Goal: Task Accomplishment & Management: Use online tool/utility

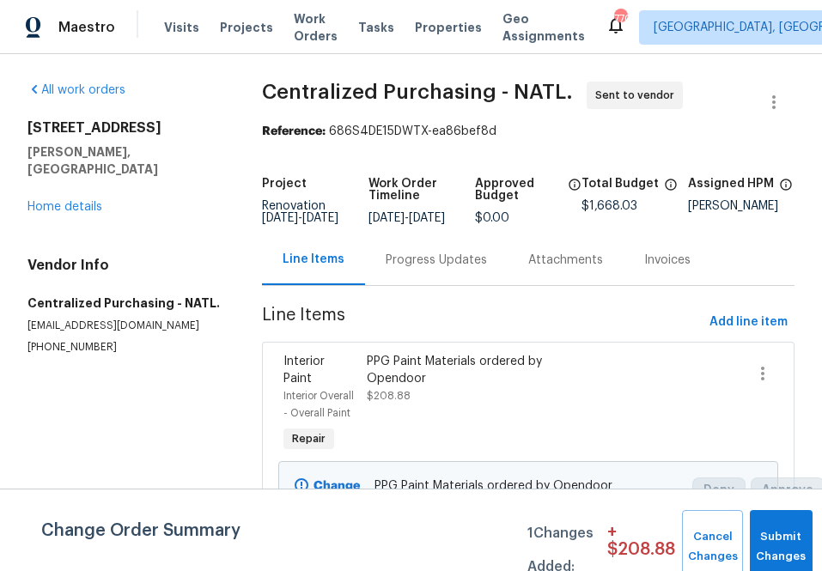
click at [240, 25] on span "Projects" at bounding box center [246, 27] width 53 height 17
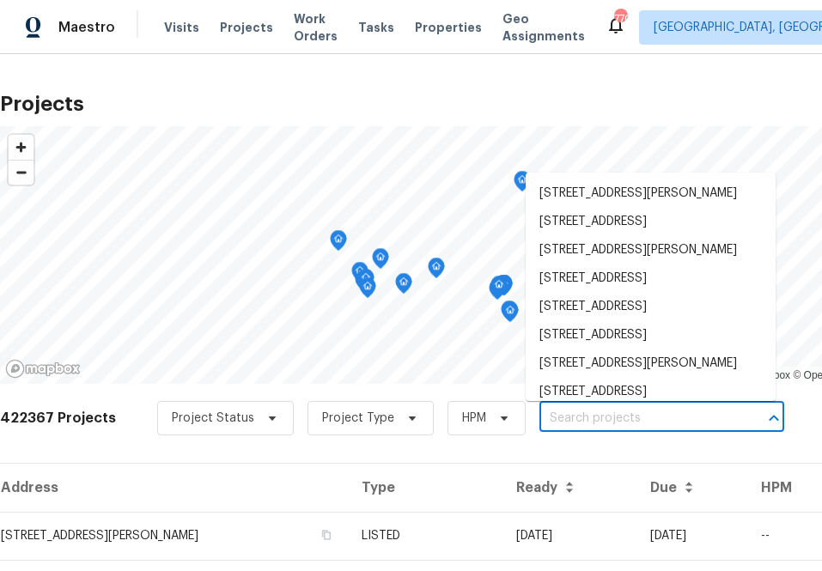
click at [570, 413] on input "text" at bounding box center [637, 418] width 197 height 27
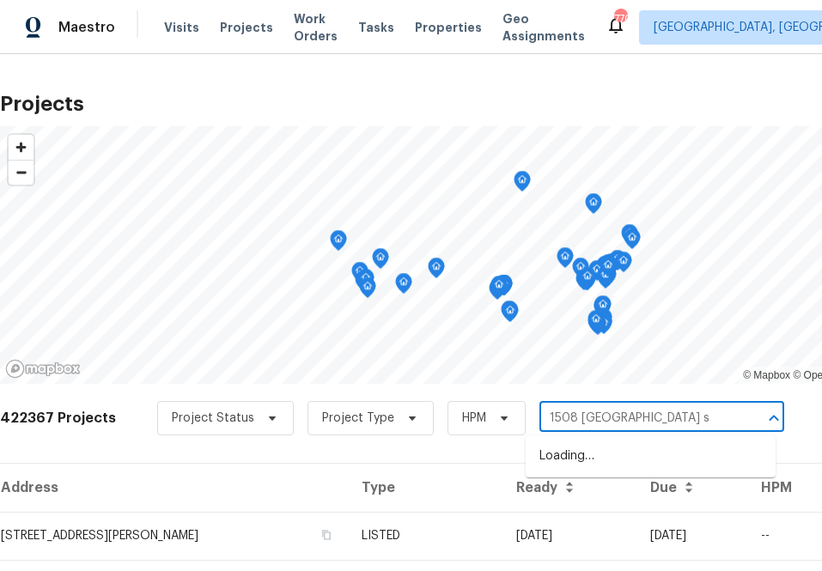
type input "[STREET_ADDRESS]"
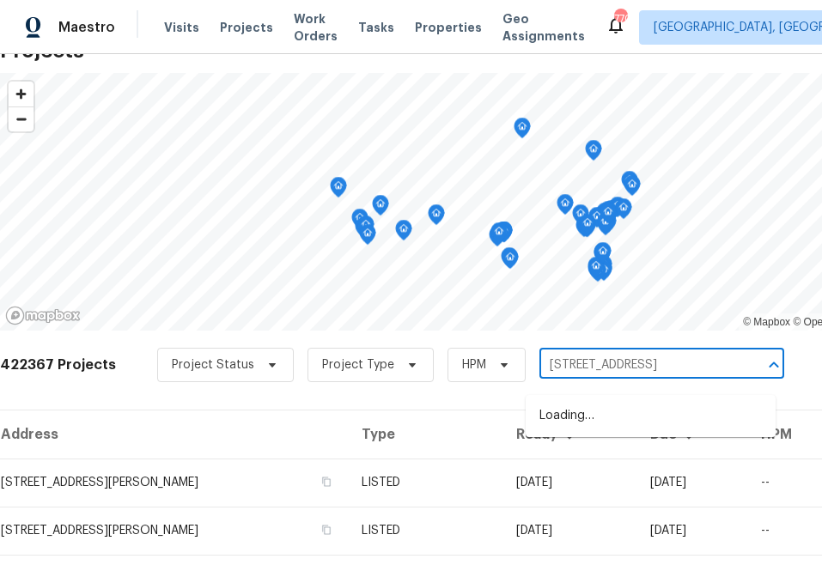
scroll to position [55, 0]
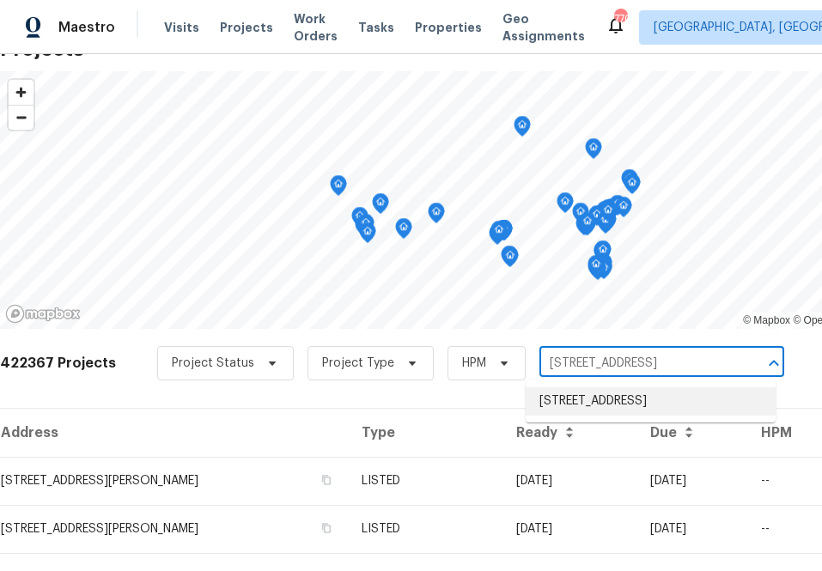
click at [582, 409] on li "[STREET_ADDRESS]" at bounding box center [650, 401] width 250 height 28
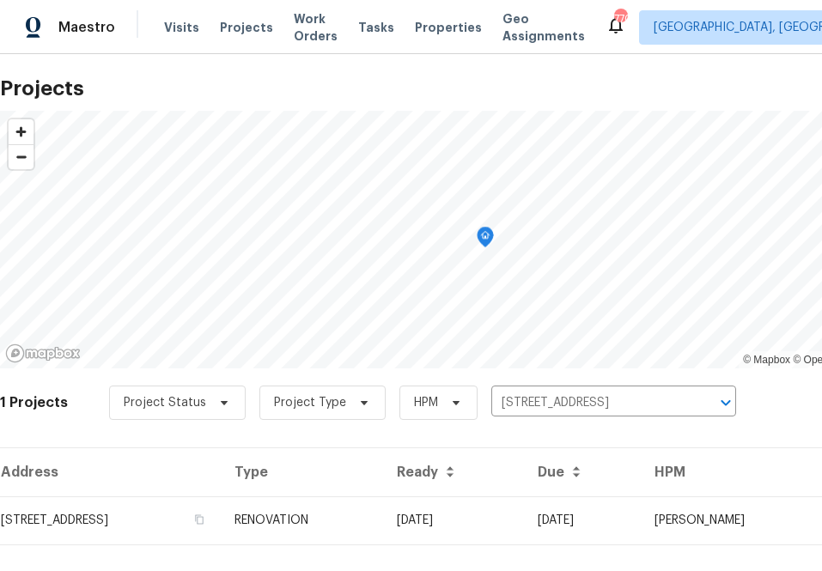
scroll to position [44, 0]
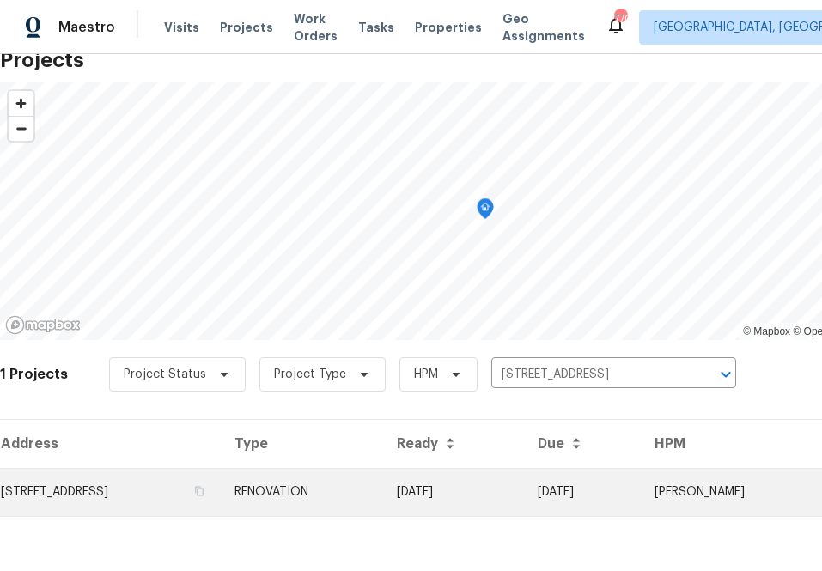
click at [147, 487] on td "[STREET_ADDRESS]" at bounding box center [110, 492] width 221 height 48
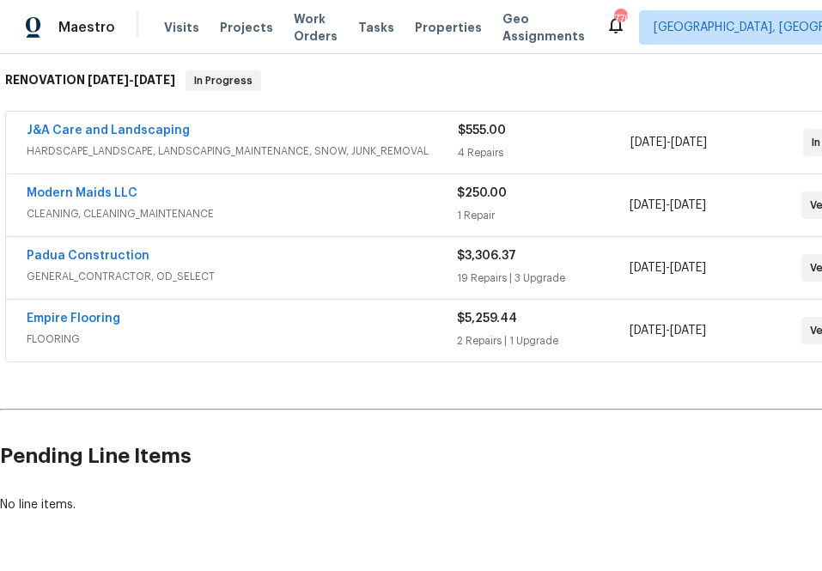
scroll to position [272, 149]
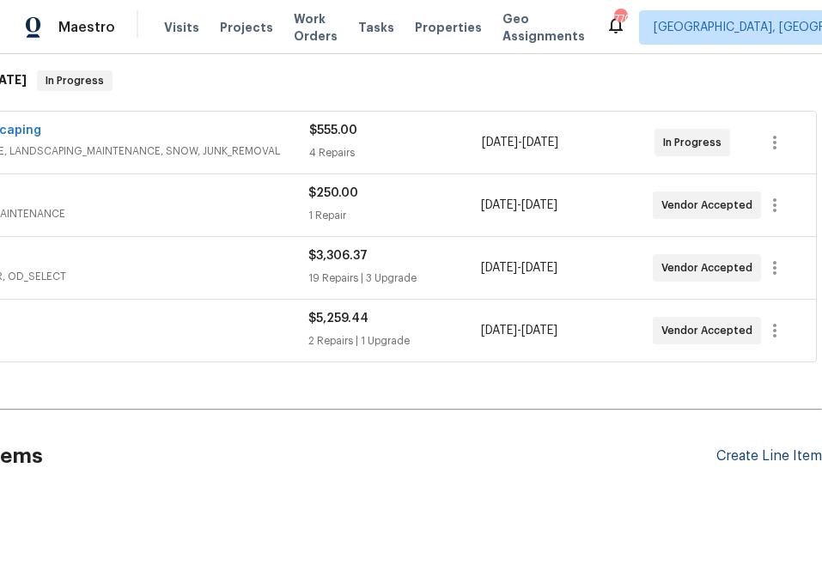
click at [774, 454] on div "Create Line Item" at bounding box center [769, 456] width 106 height 16
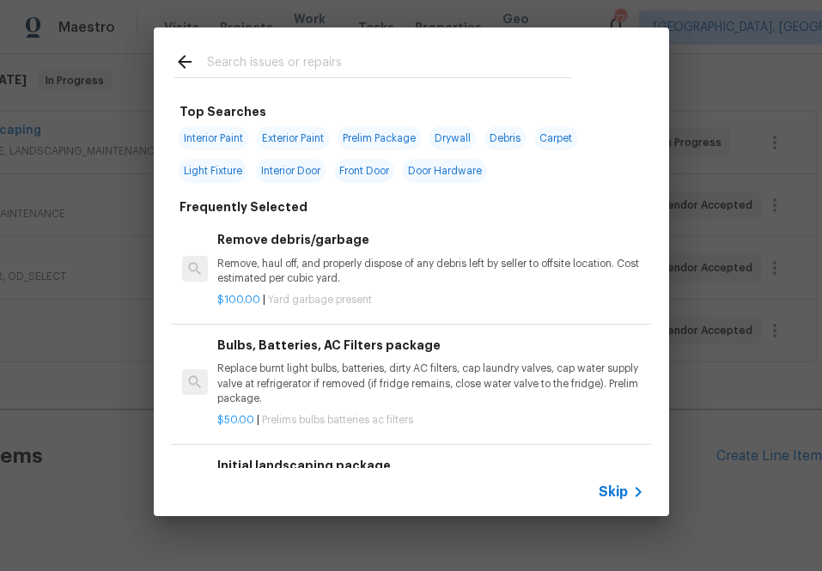
click at [628, 495] on icon at bounding box center [638, 492] width 21 height 21
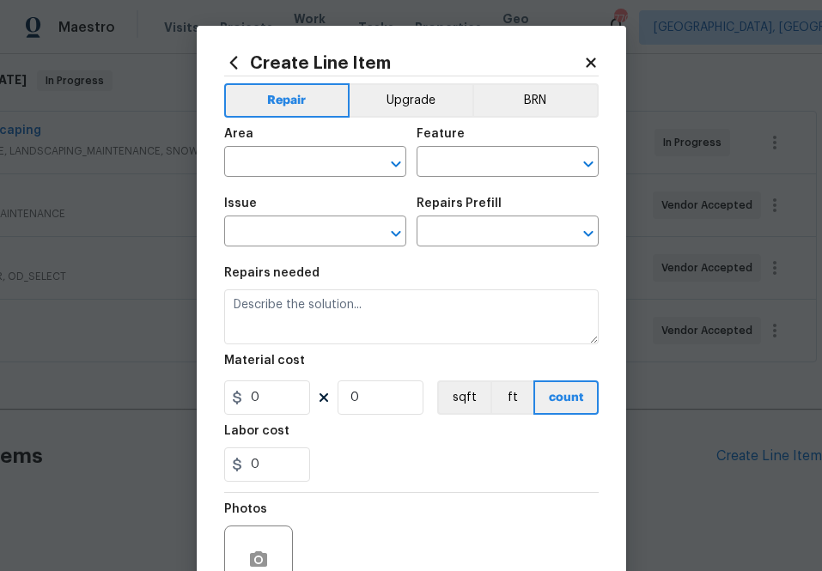
click at [281, 145] on div "Area" at bounding box center [315, 139] width 182 height 22
click at [282, 157] on input "text" at bounding box center [291, 163] width 134 height 27
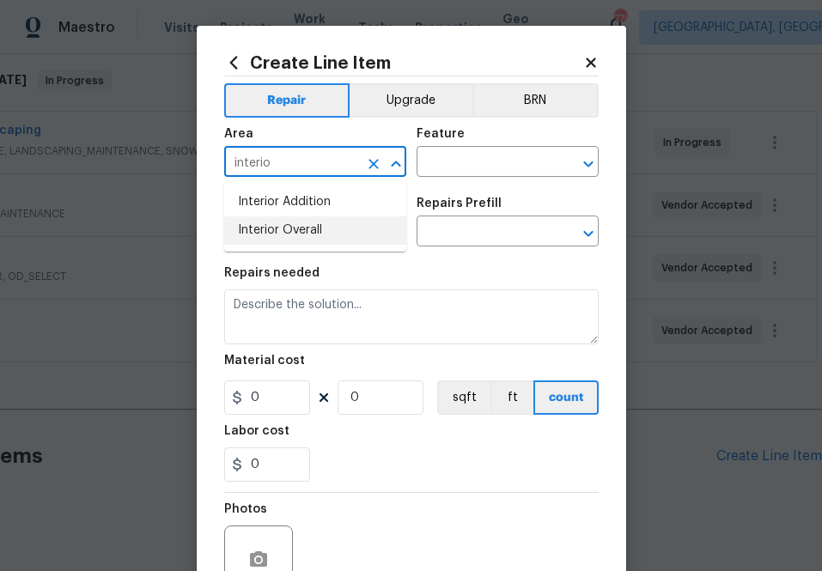
click at [296, 218] on li "Interior Overall" at bounding box center [315, 230] width 182 height 28
type input "Interior Overall"
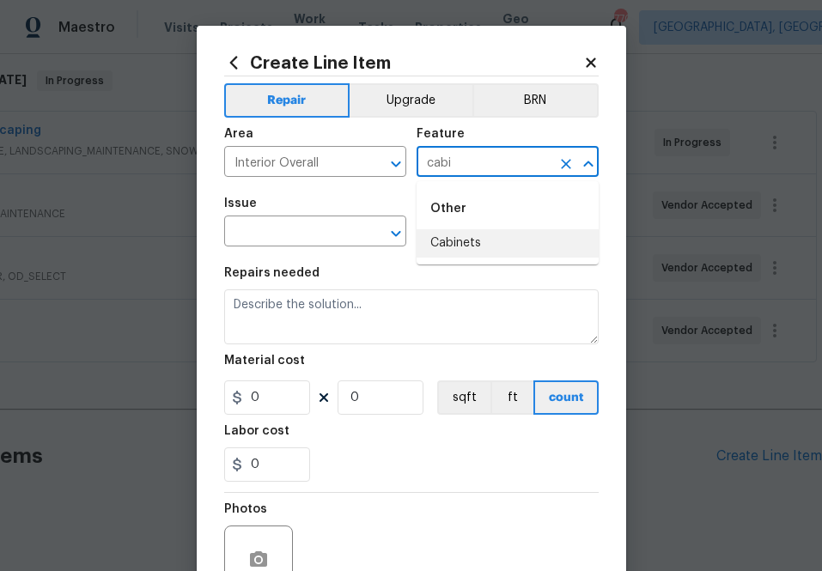
click at [452, 232] on li "Cabinets" at bounding box center [507, 243] width 182 height 28
type input "Cabinets"
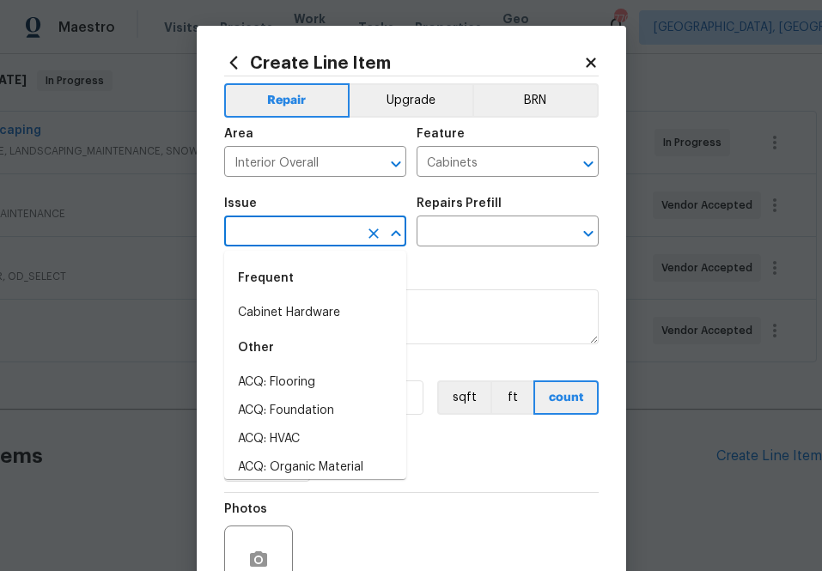
click at [322, 231] on input "text" at bounding box center [291, 233] width 134 height 27
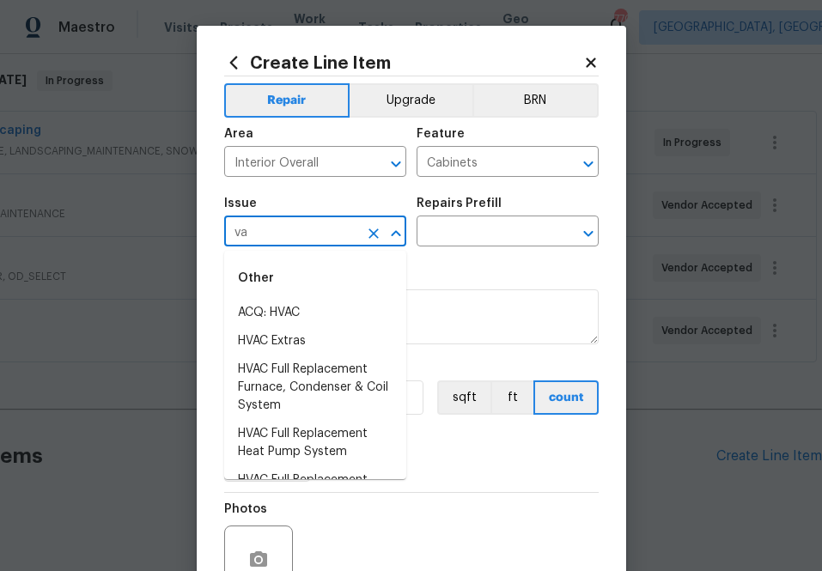
type input "v"
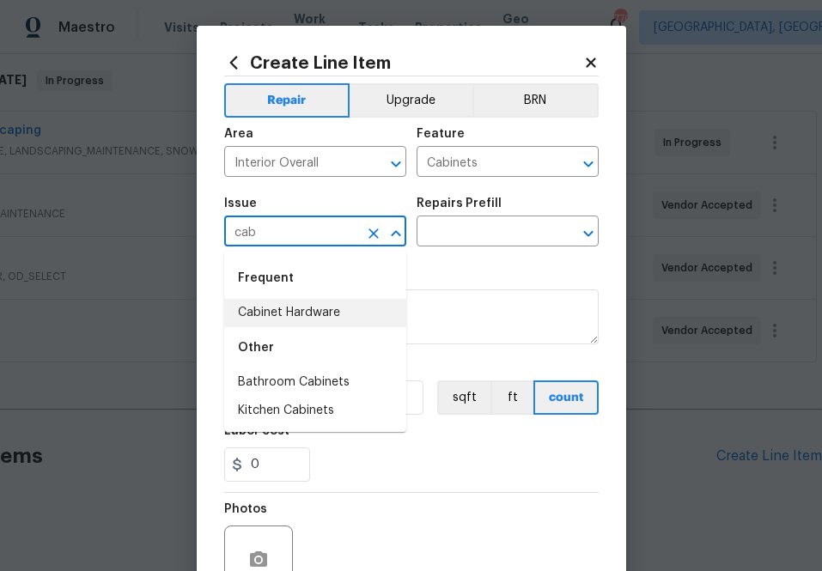
click at [293, 318] on li "Cabinet Hardware" at bounding box center [315, 313] width 182 height 28
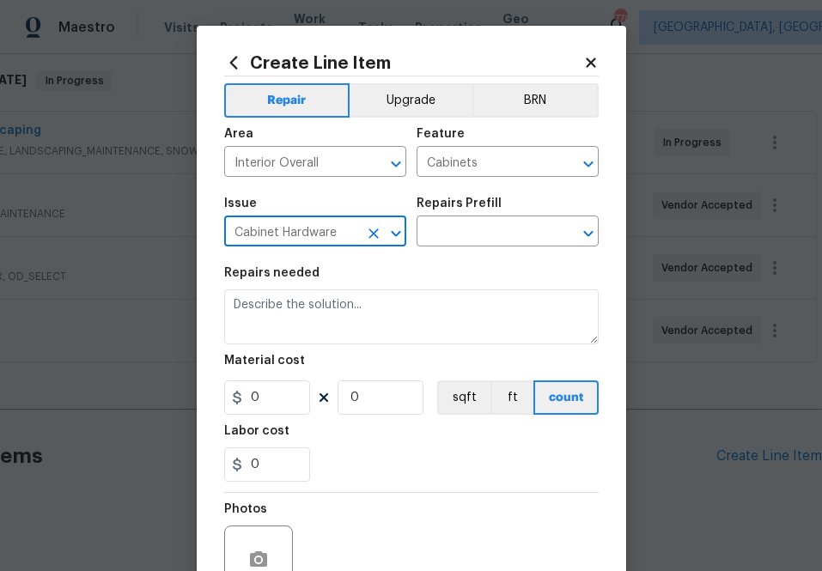
type input "Cabinet Hardware"
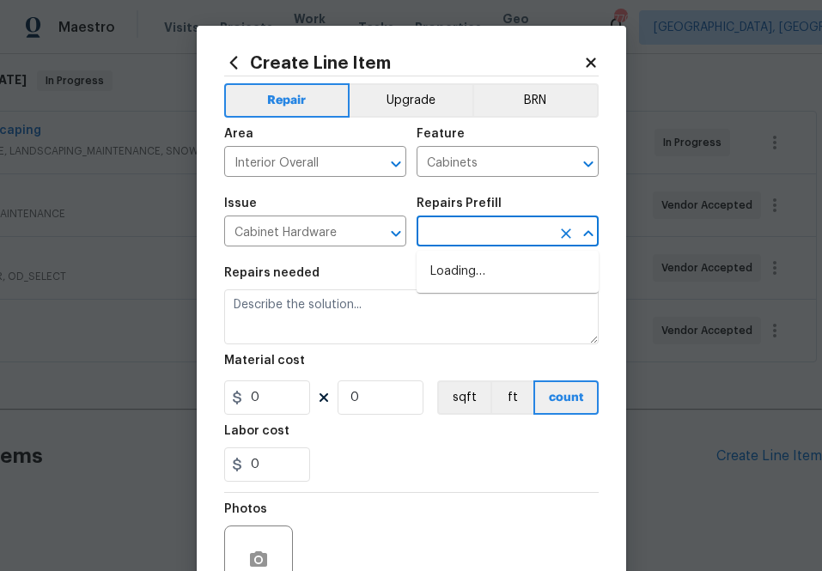
type input "c"
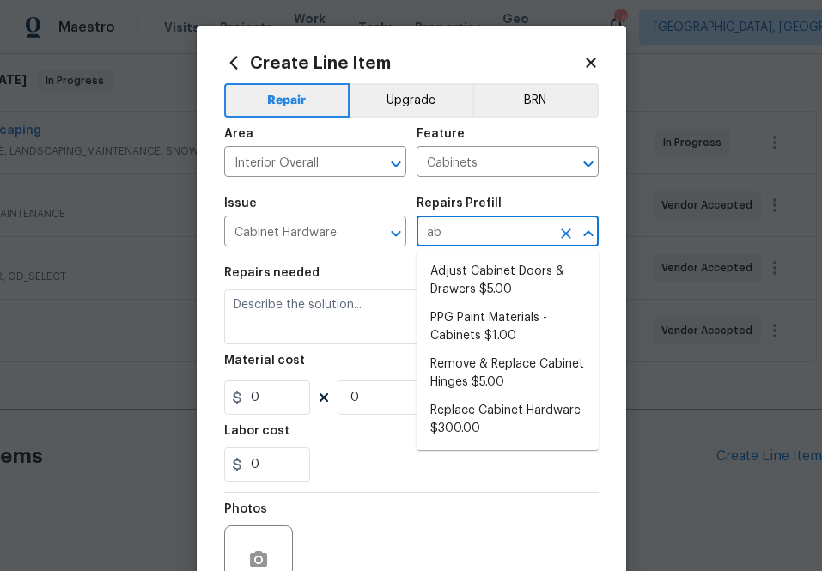
type input "a"
type input "cabi"
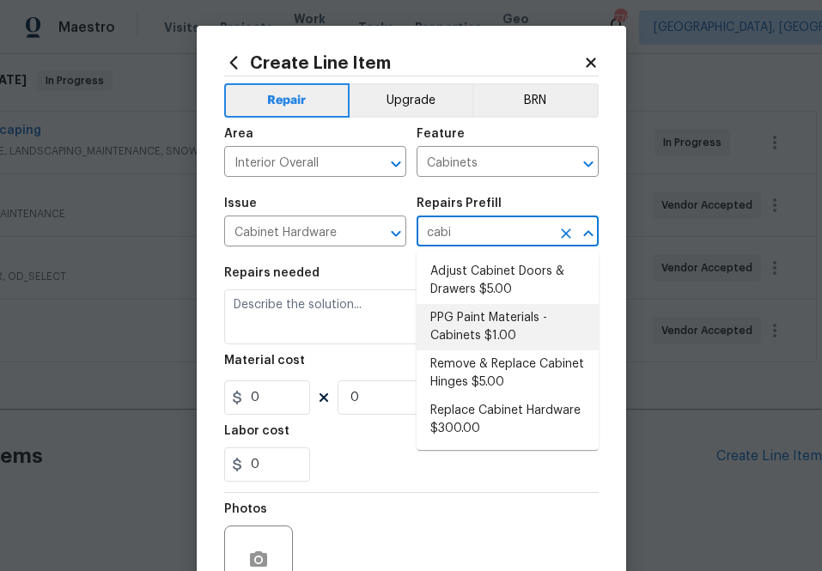
click at [442, 329] on li "PPG Paint Materials - Cabinets $1.00" at bounding box center [507, 327] width 182 height 46
type input "PPG Paint Materials - Cabinets $1.00"
type textarea "PPG Paint Materials ordered by Opendoor"
type input "1"
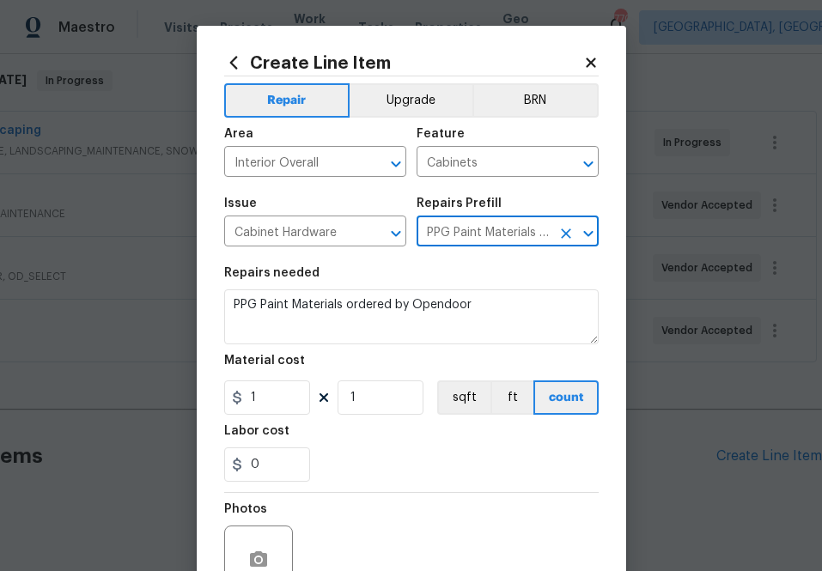
type input "PPG Paint Materials - Cabinets $1.00"
click at [268, 403] on input "1" at bounding box center [267, 397] width 86 height 34
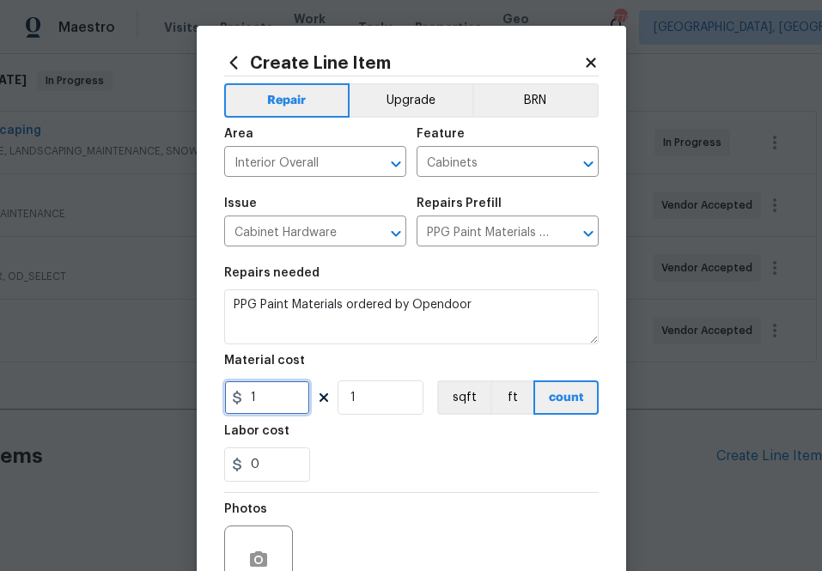
paste input "text"
click at [268, 403] on input "1" at bounding box center [267, 397] width 86 height 34
click at [270, 412] on input "1" at bounding box center [267, 397] width 86 height 34
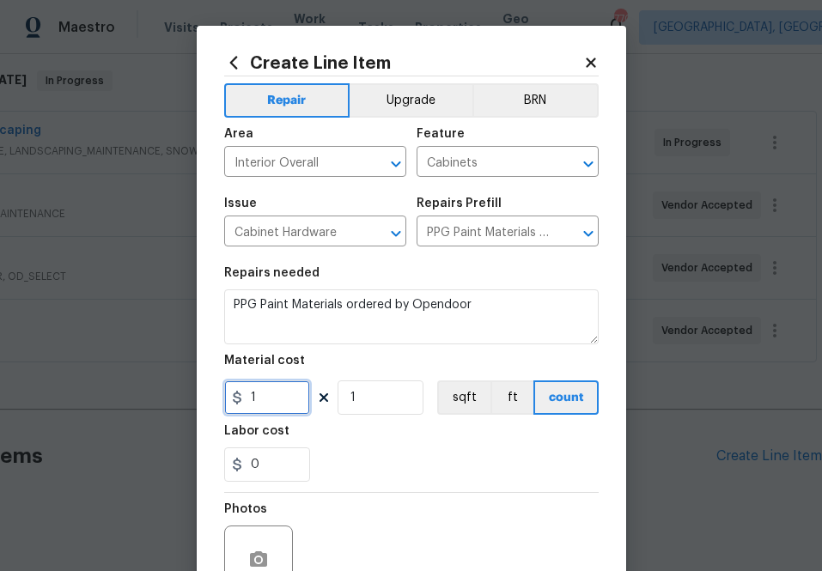
paste input "487.2"
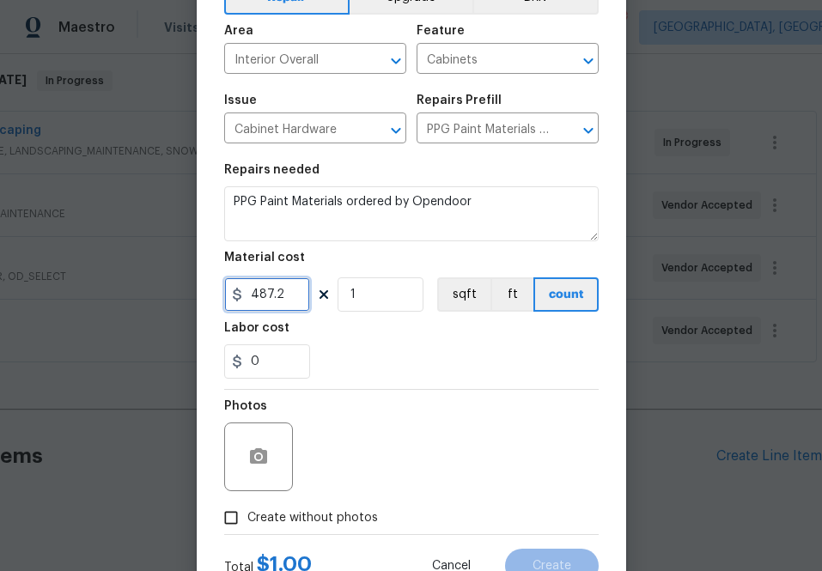
scroll to position [169, 0]
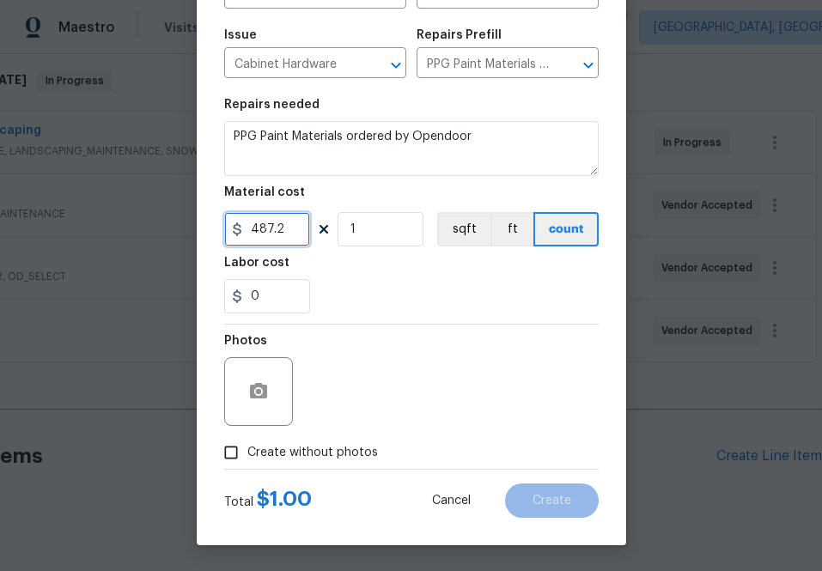
type input "487.2"
click at [331, 447] on span "Create without photos" at bounding box center [312, 453] width 130 height 18
click at [247, 447] on input "Create without photos" at bounding box center [231, 452] width 33 height 33
checkbox input "true"
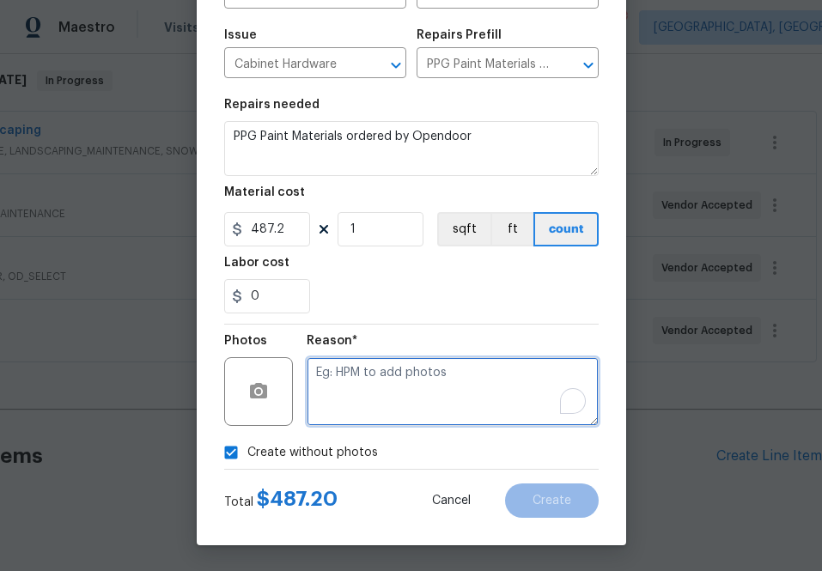
click at [416, 413] on textarea "To enrich screen reader interactions, please activate Accessibility in Grammarl…" at bounding box center [452, 391] width 292 height 69
type textarea "n.a"
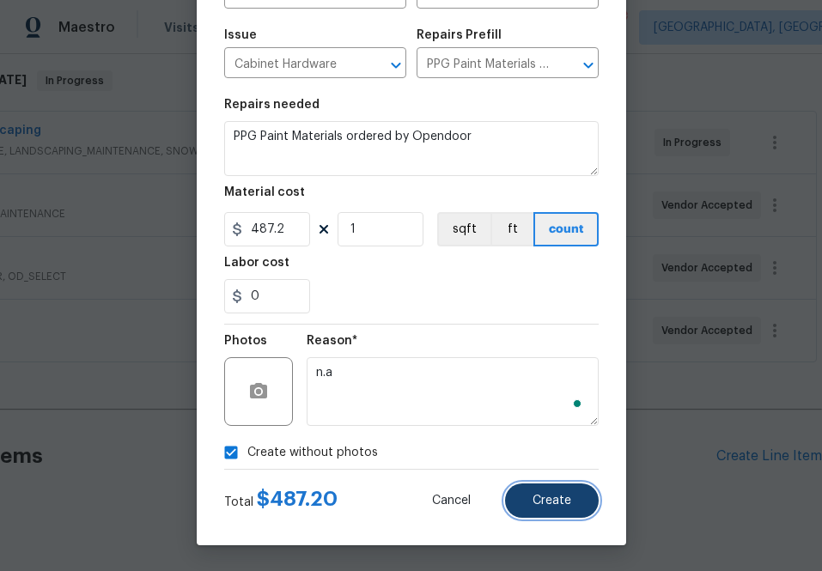
click at [540, 509] on button "Create" at bounding box center [552, 500] width 94 height 34
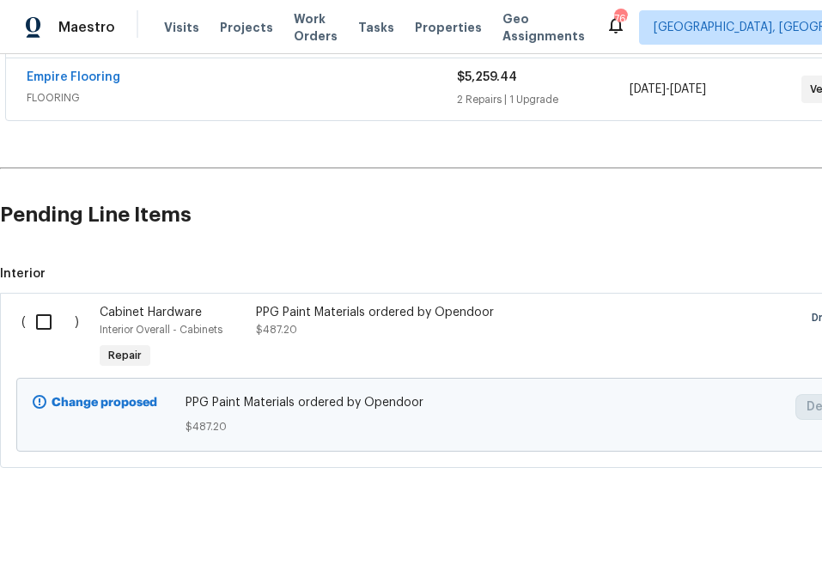
scroll to position [527, 0]
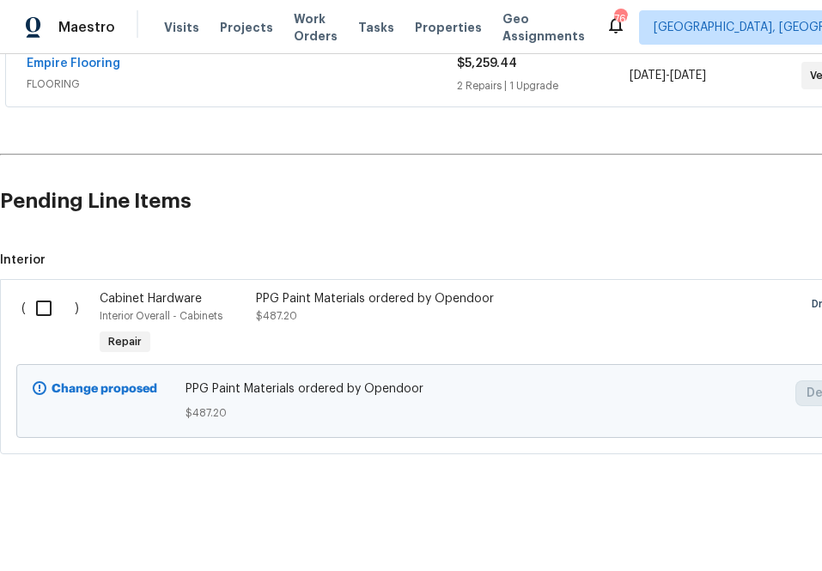
click at [50, 300] on input "checkbox" at bounding box center [50, 308] width 49 height 36
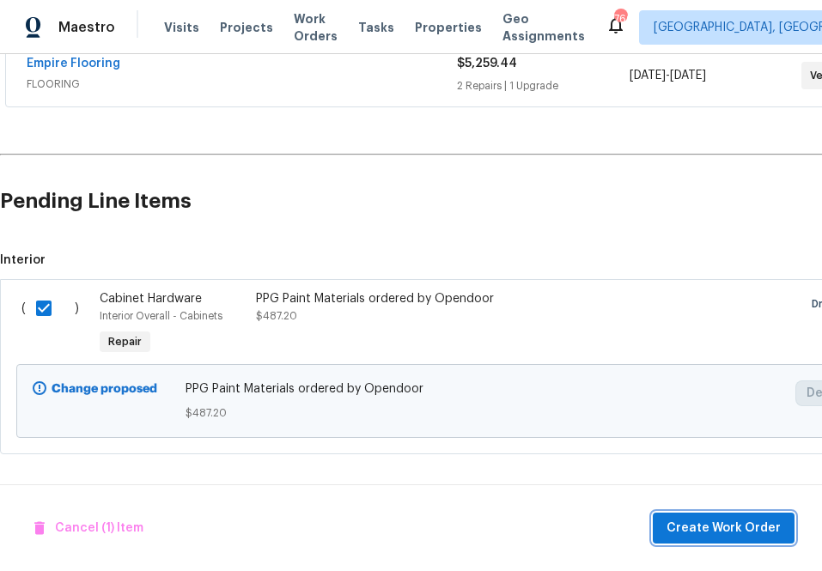
click at [670, 534] on button "Create Work Order" at bounding box center [723, 528] width 142 height 32
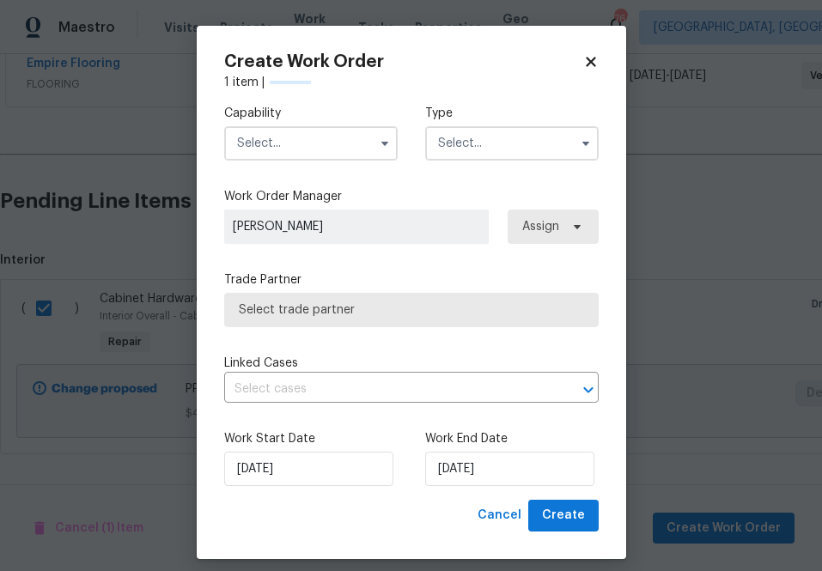
checkbox input "false"
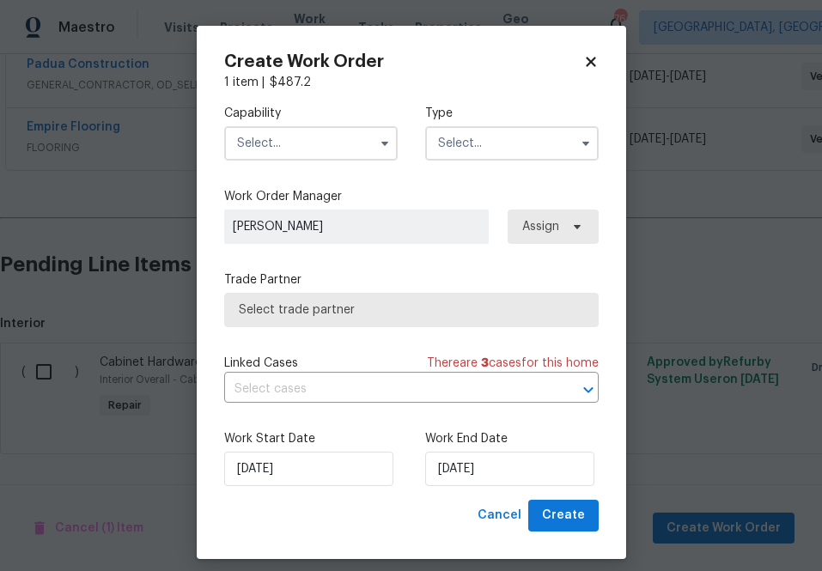
click at [315, 150] on input "text" at bounding box center [310, 143] width 173 height 34
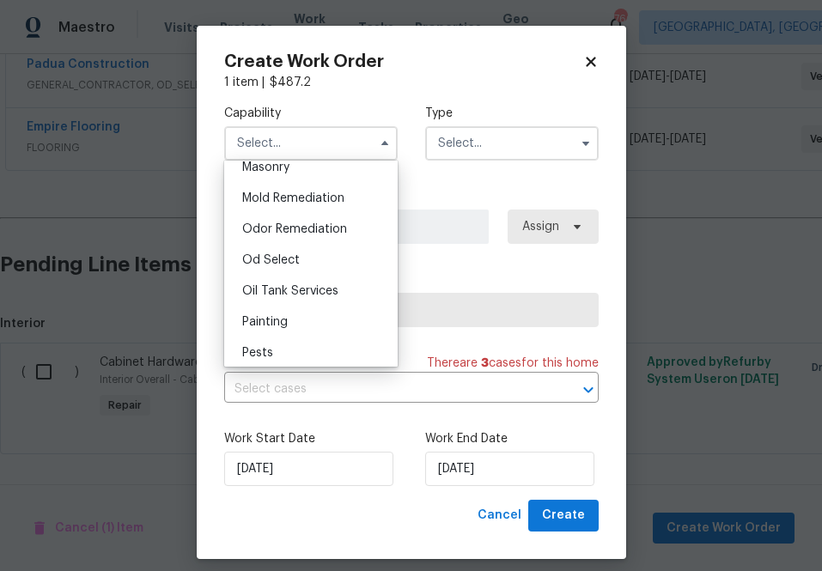
scroll to position [1386, 0]
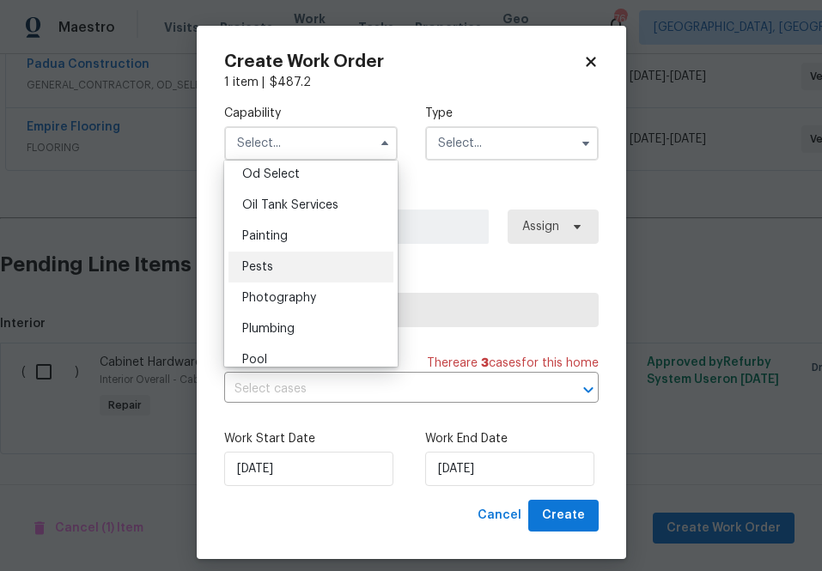
click at [287, 258] on div "Pests" at bounding box center [310, 267] width 165 height 31
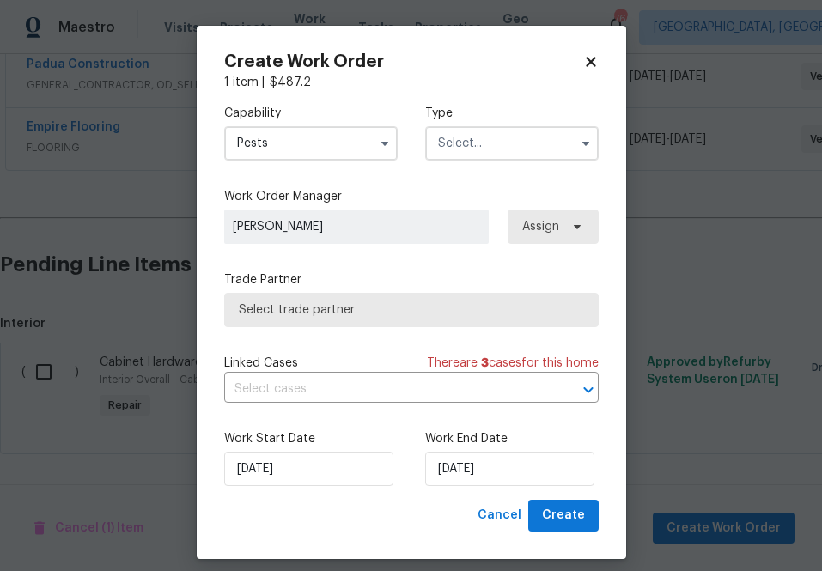
click at [311, 144] on input "Pests" at bounding box center [310, 143] width 173 height 34
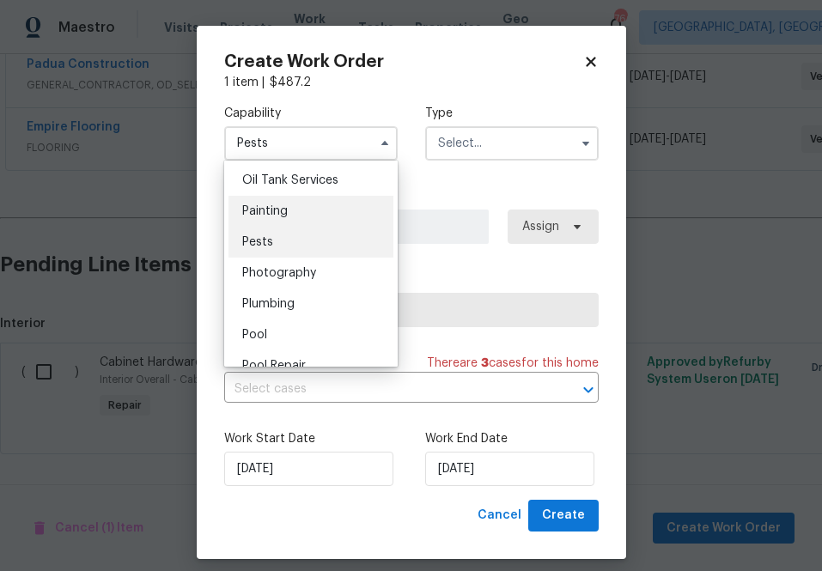
scroll to position [1410, 0]
click at [292, 201] on div "Painting" at bounding box center [310, 212] width 165 height 31
type input "Painting"
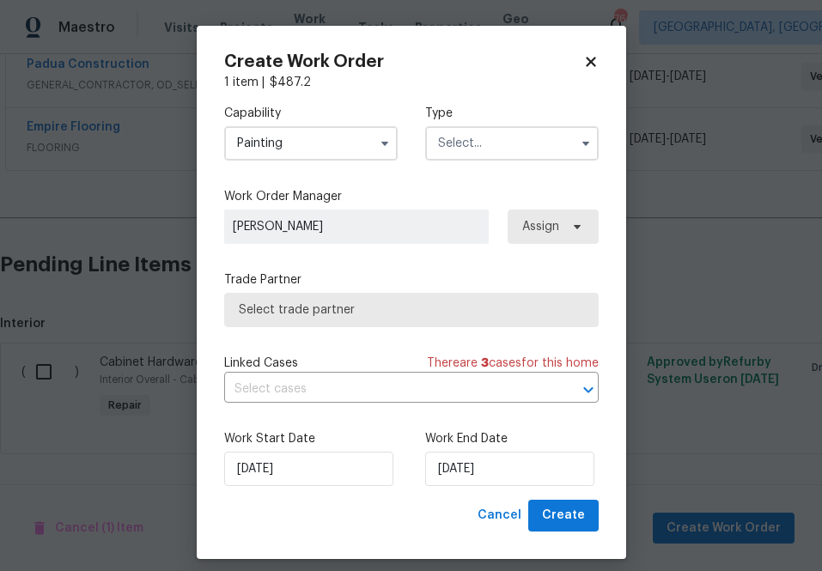
click at [485, 126] on input "text" at bounding box center [511, 143] width 173 height 34
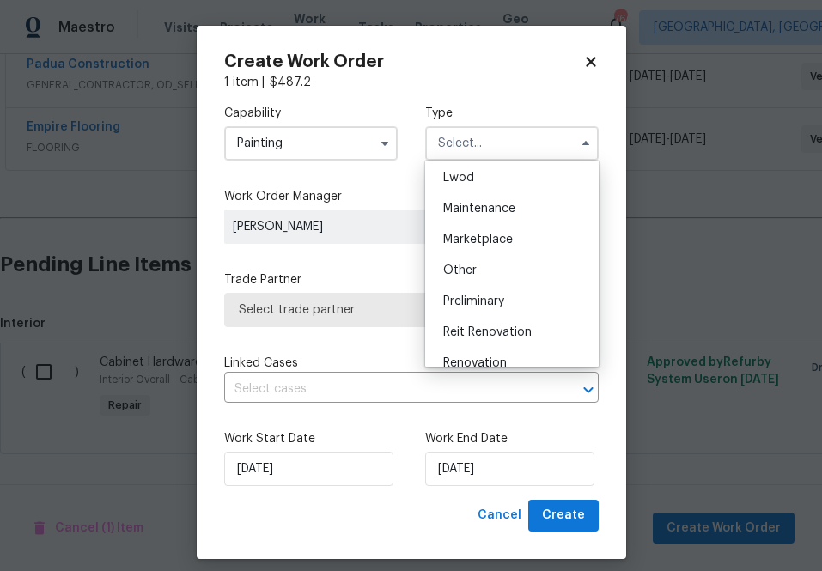
scroll to position [262, 0]
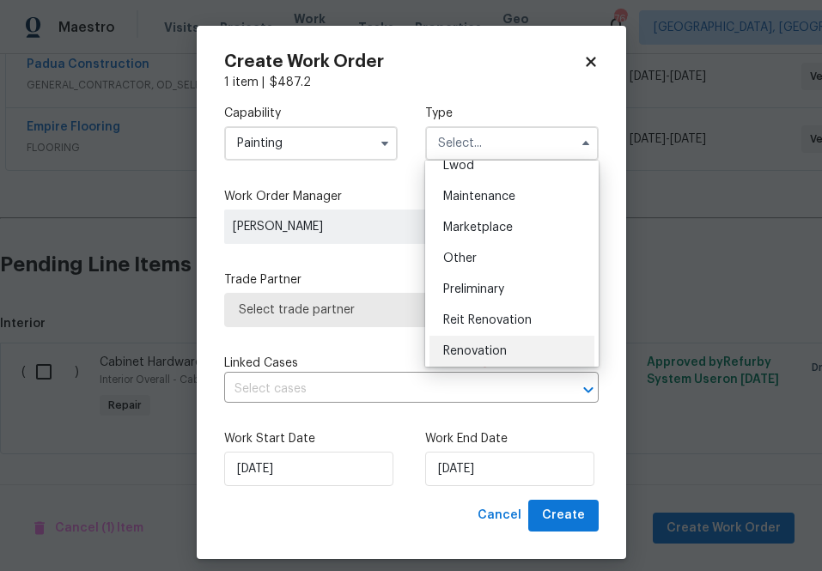
click at [492, 341] on div "Renovation" at bounding box center [511, 351] width 165 height 31
type input "Renovation"
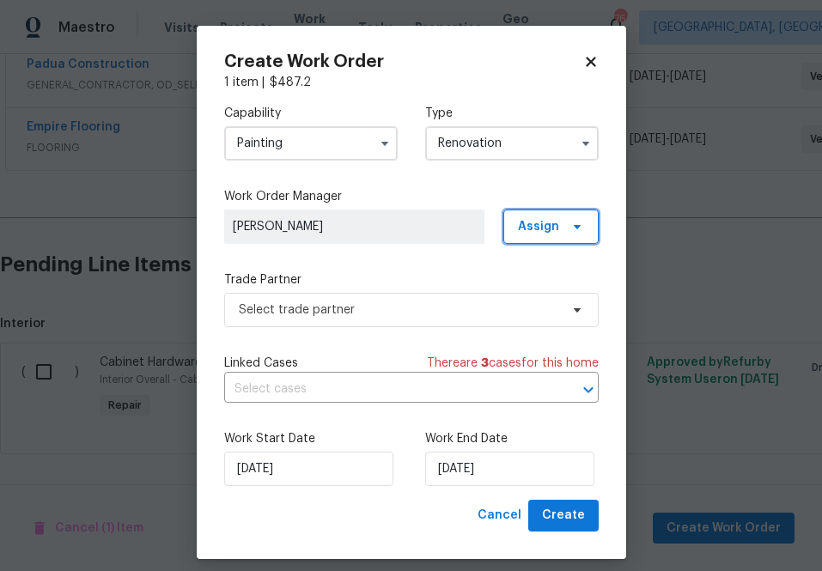
click at [525, 225] on span "Assign" at bounding box center [538, 226] width 41 height 17
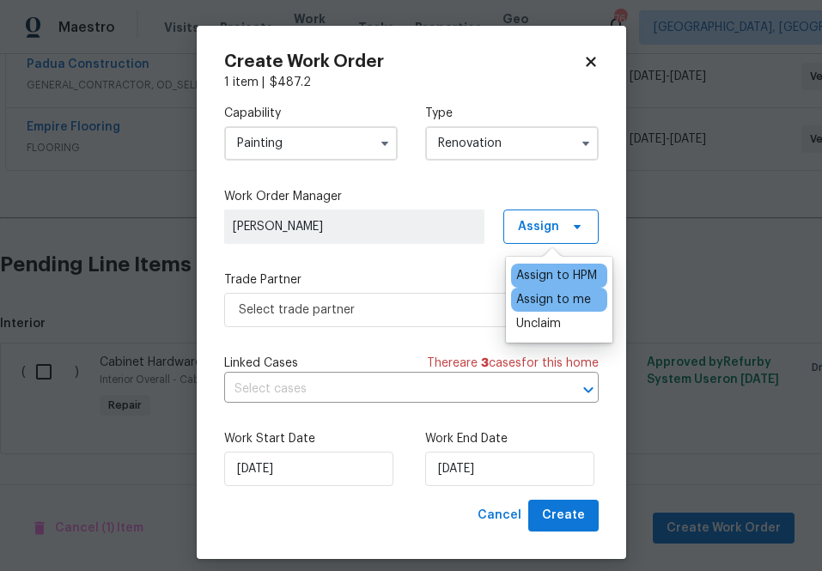
click at [526, 298] on div "Assign to me" at bounding box center [553, 299] width 75 height 17
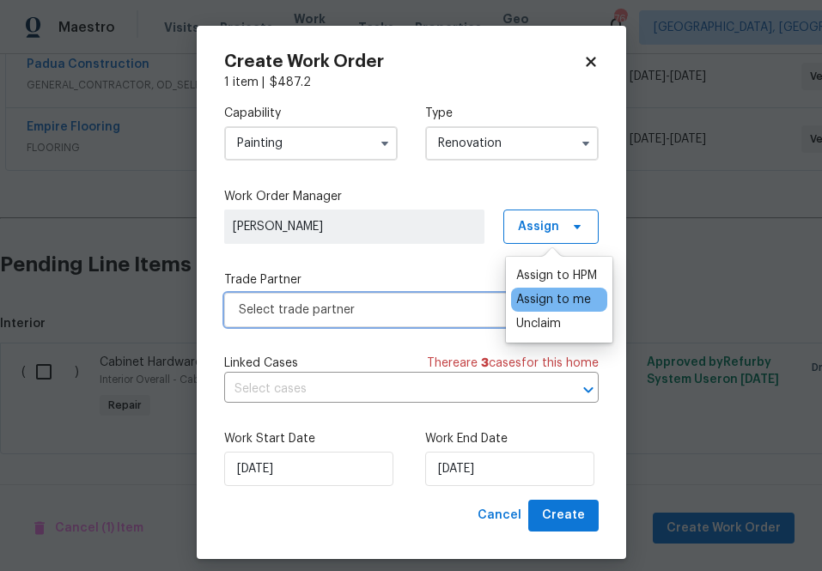
click at [404, 322] on span "Select trade partner" at bounding box center [411, 310] width 374 height 34
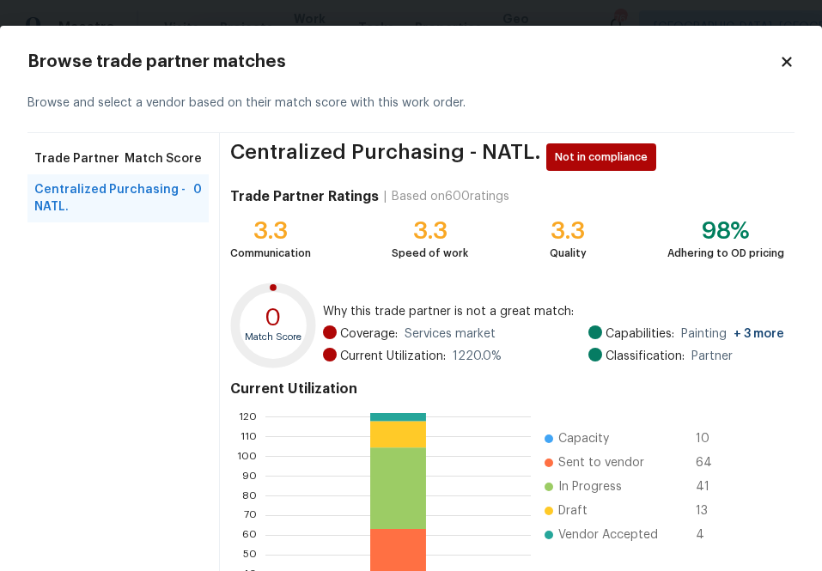
scroll to position [185, 0]
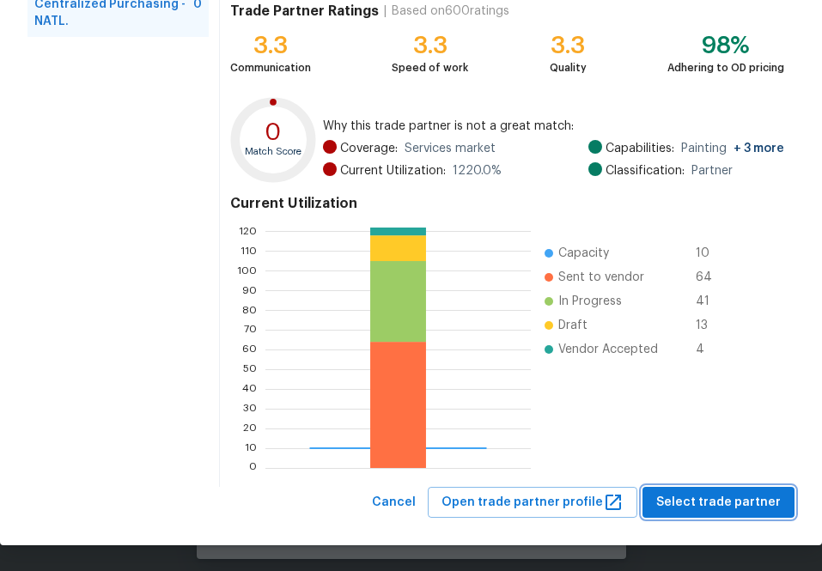
click at [710, 498] on span "Select trade partner" at bounding box center [718, 502] width 124 height 21
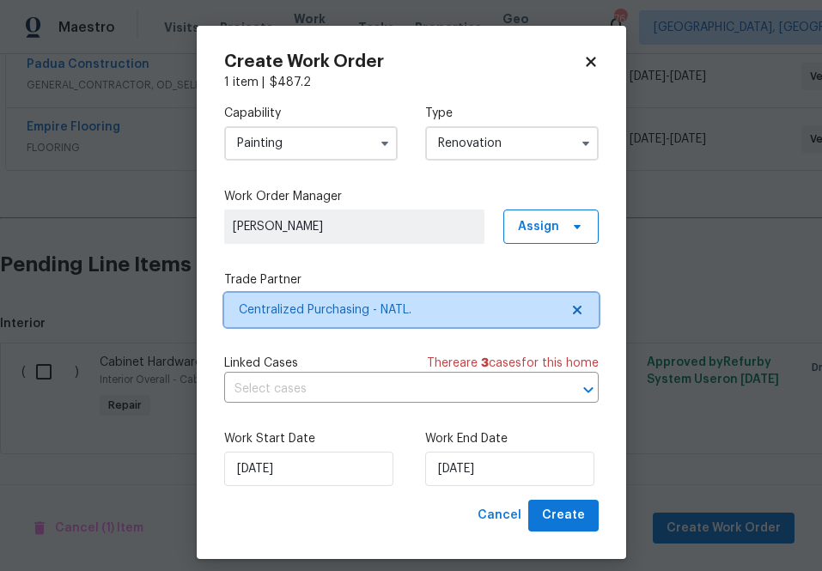
scroll to position [0, 0]
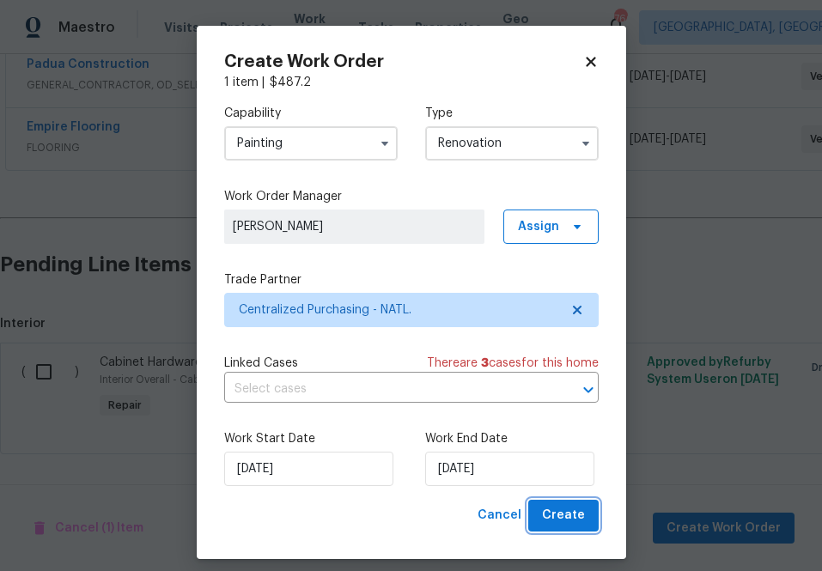
click at [558, 516] on span "Create" at bounding box center [563, 515] width 43 height 21
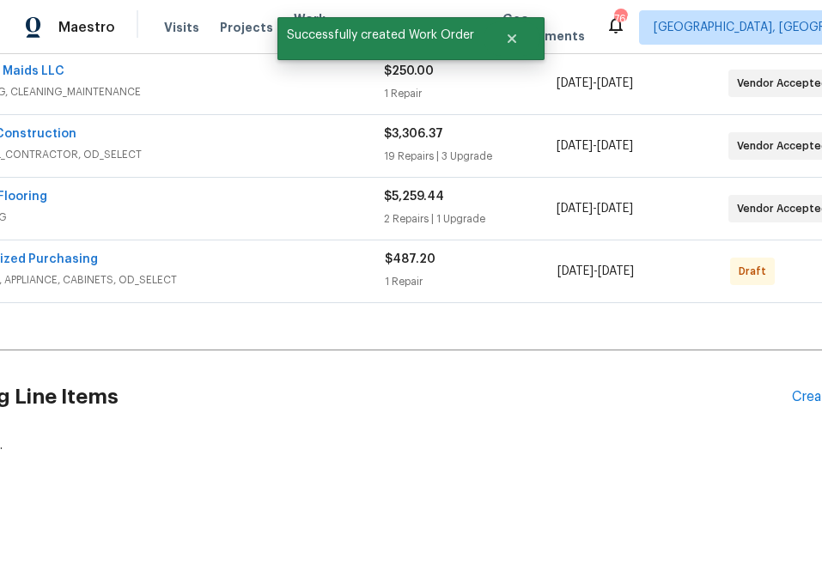
scroll to position [394, 52]
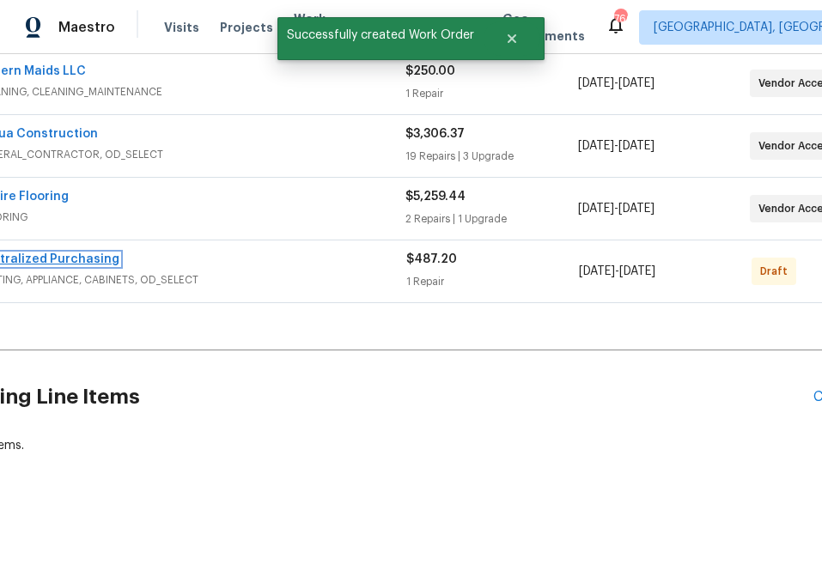
click at [95, 258] on link "Centralized Purchasing" at bounding box center [47, 259] width 144 height 12
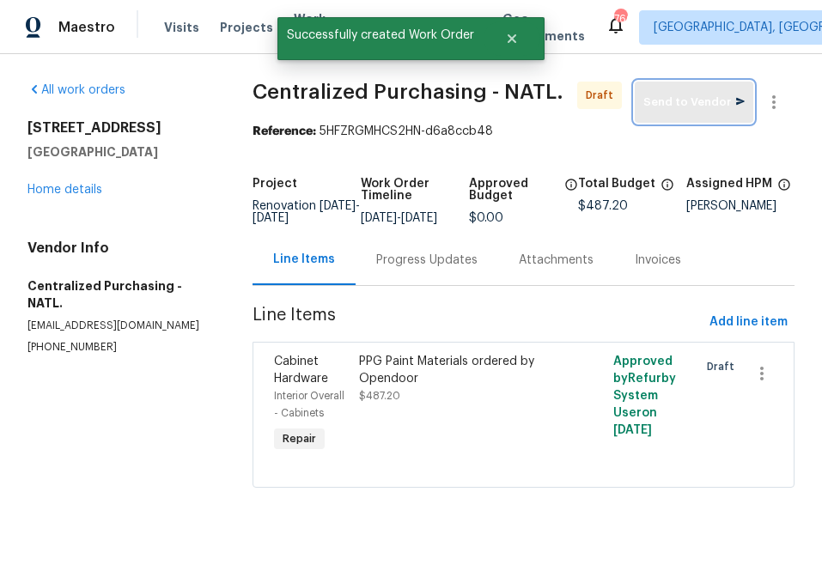
click at [703, 88] on button "Send to Vendor" at bounding box center [693, 102] width 118 height 41
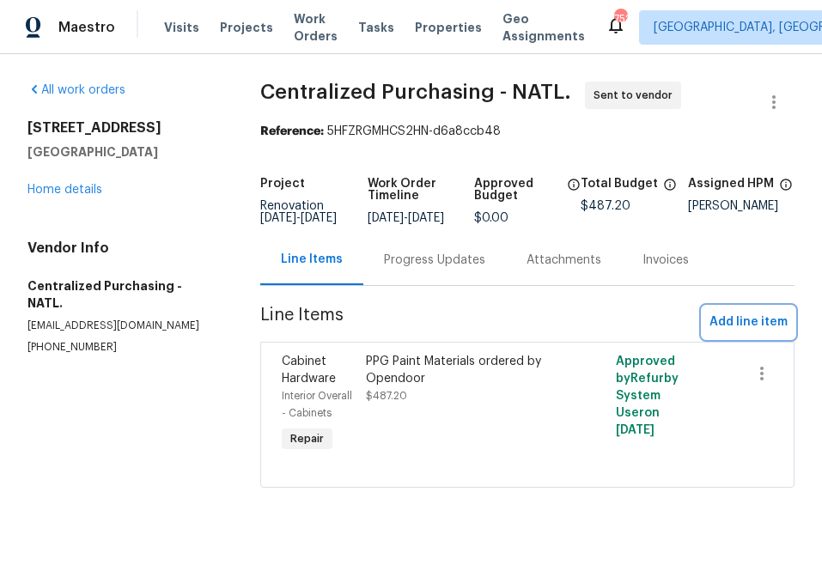
click at [760, 326] on span "Add line item" at bounding box center [748, 322] width 78 height 21
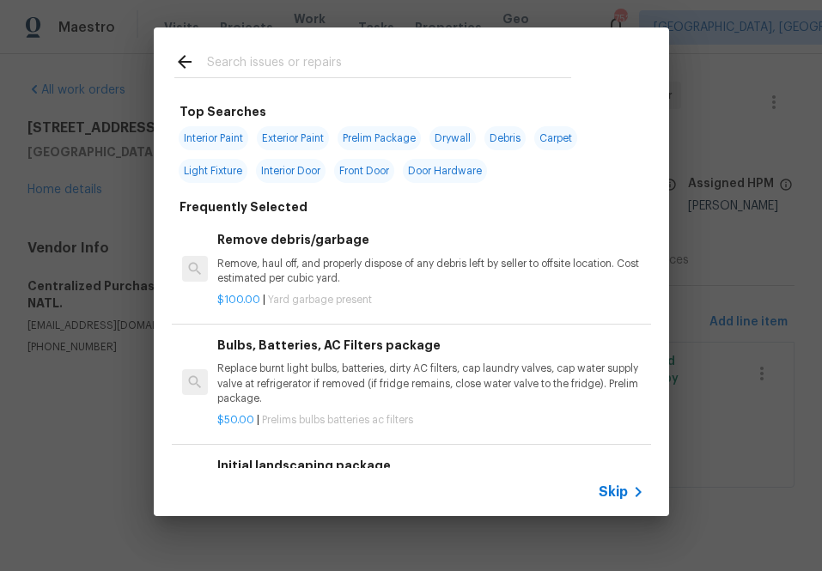
click at [626, 491] on span "Skip" at bounding box center [612, 491] width 29 height 17
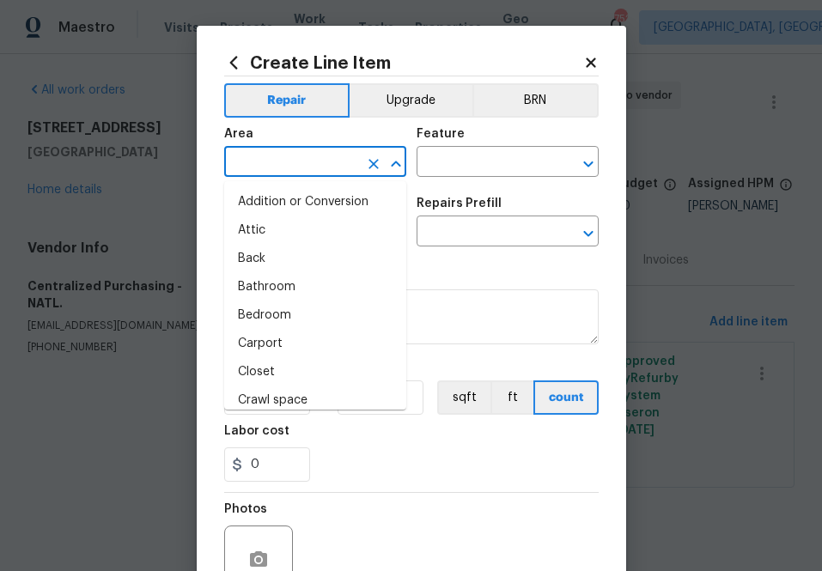
click at [355, 158] on input "text" at bounding box center [291, 163] width 134 height 27
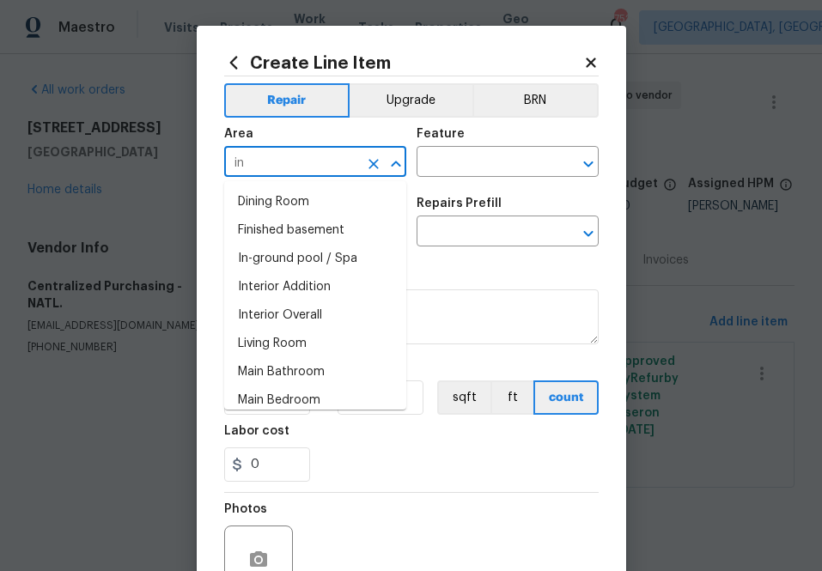
type input "i"
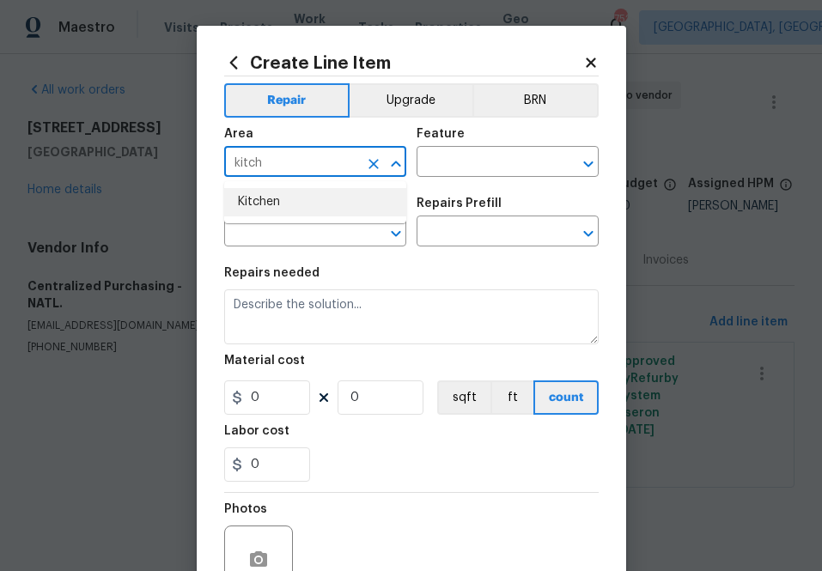
click at [317, 193] on li "Kitchen" at bounding box center [315, 202] width 182 height 28
type input "Kitchen"
click at [474, 135] on div "Feature" at bounding box center [507, 139] width 182 height 22
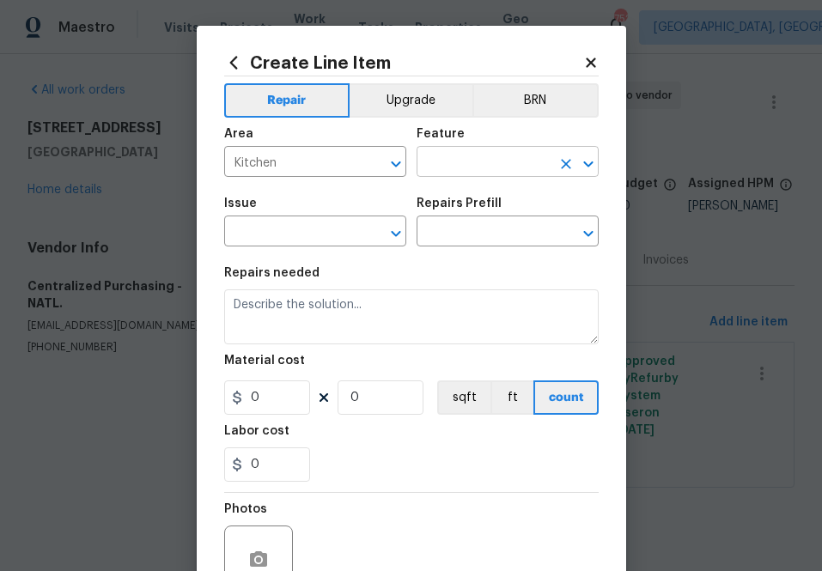
click at [474, 155] on input "text" at bounding box center [483, 163] width 134 height 27
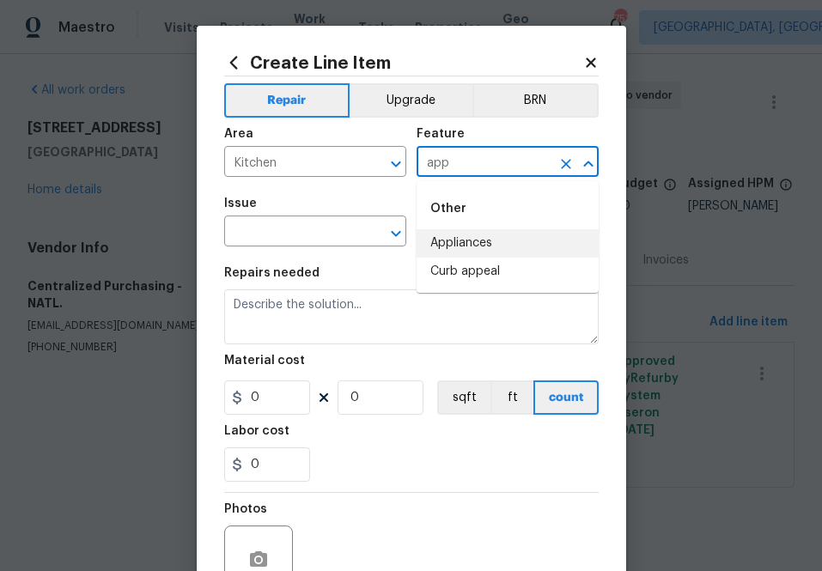
drag, startPoint x: 464, startPoint y: 239, endPoint x: 452, endPoint y: 240, distance: 12.9
click at [464, 240] on li "Appliances" at bounding box center [507, 243] width 182 height 28
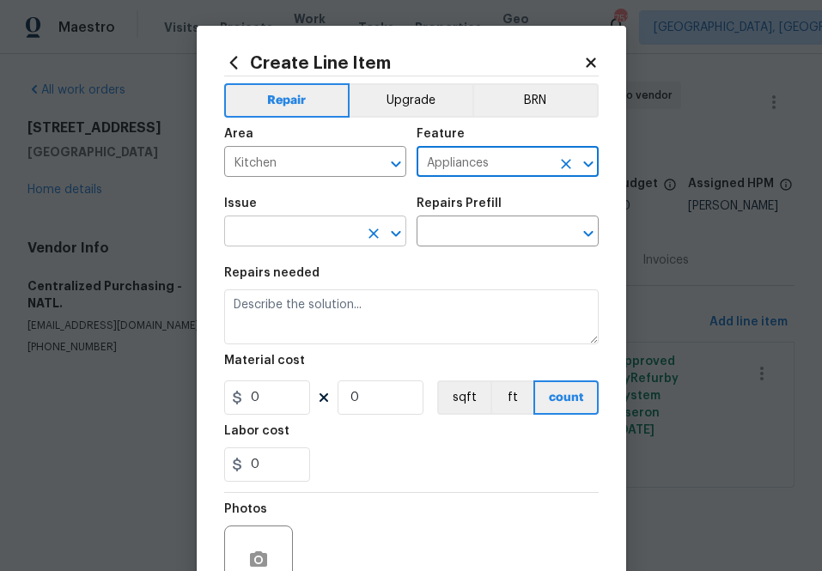
click at [360, 240] on div "​" at bounding box center [315, 233] width 182 height 27
type input "Appliances"
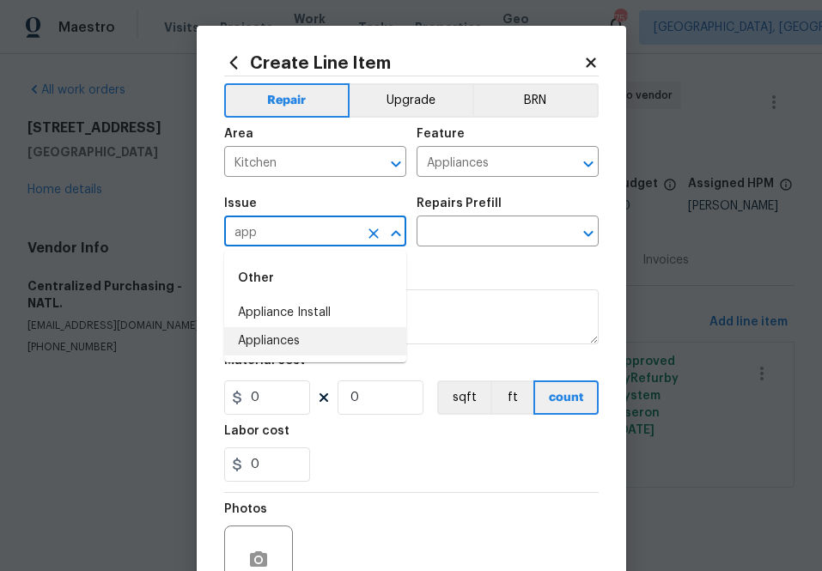
click at [304, 337] on li "Appliances" at bounding box center [315, 341] width 182 height 28
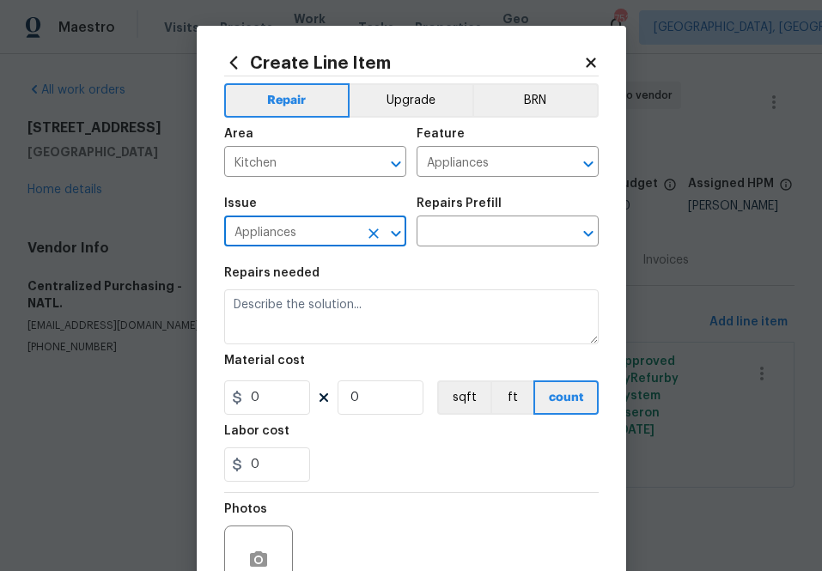
type input "Appliances"
click at [463, 216] on div "Repairs Prefill" at bounding box center [507, 208] width 182 height 22
click at [463, 228] on input "text" at bounding box center [483, 233] width 134 height 27
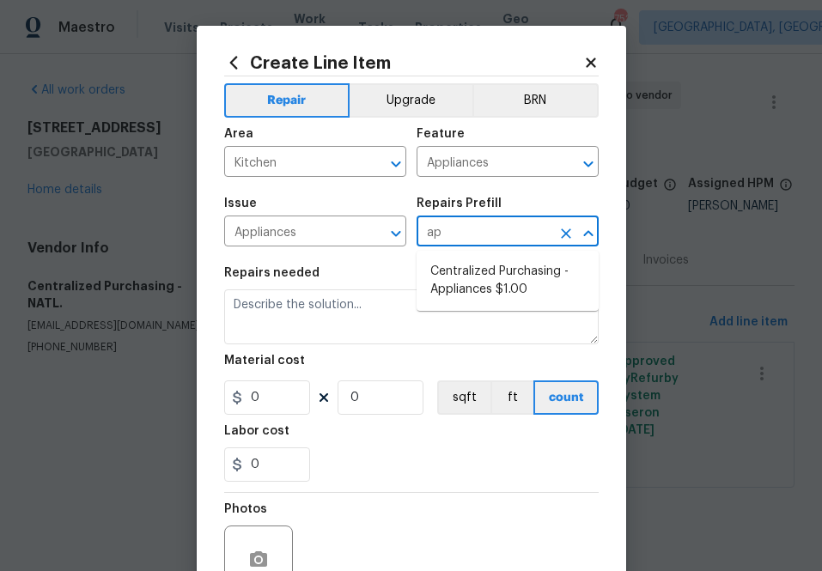
type input "app"
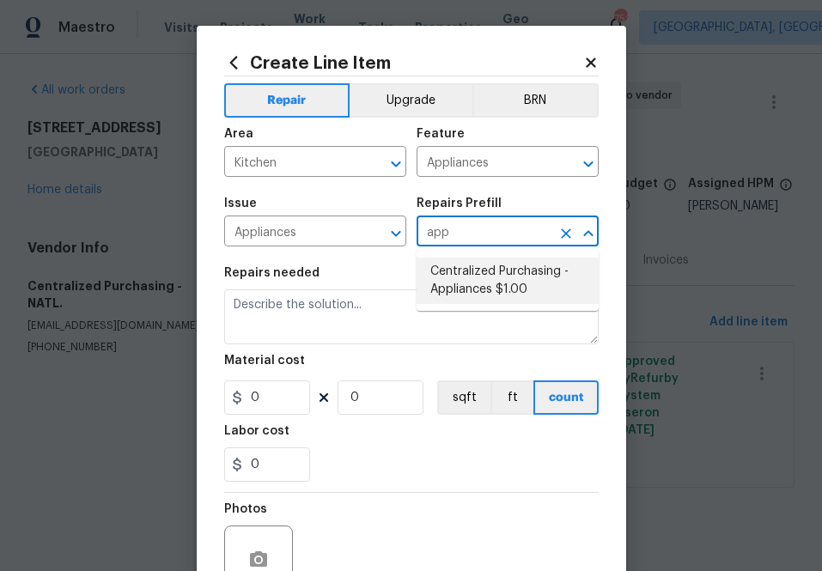
click at [470, 264] on li "Centralized Purchasing - Appliances $1.00" at bounding box center [507, 281] width 182 height 46
type input "Centralized Purchasing - Appliances $1.00"
type textarea "Appliances purchased by Opendoor"
type input "1"
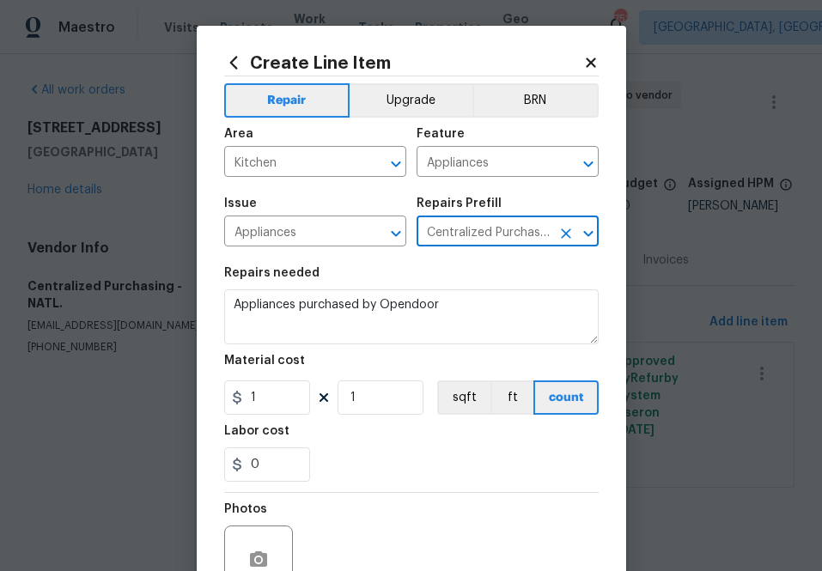
type input "Centralized Purchasing - Appliances $1.00"
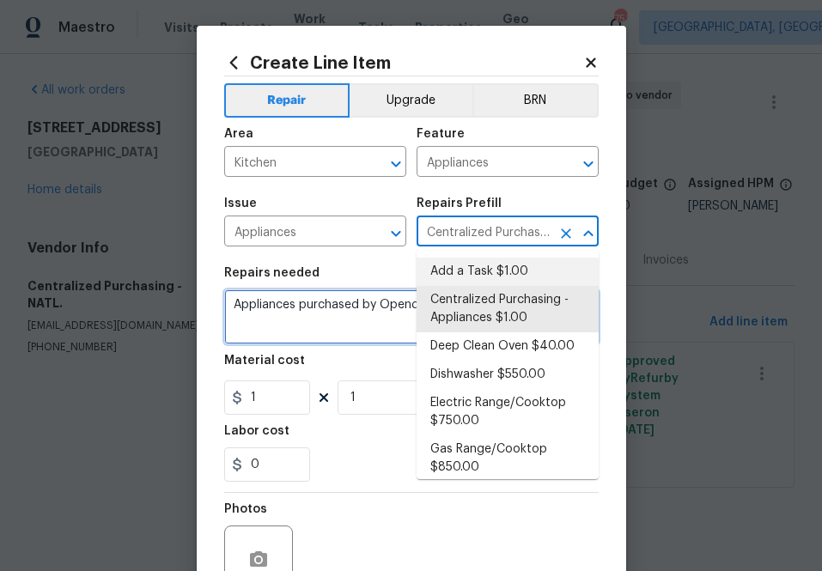
click at [349, 310] on textarea "Appliances purchased by Opendoor" at bounding box center [411, 316] width 374 height 55
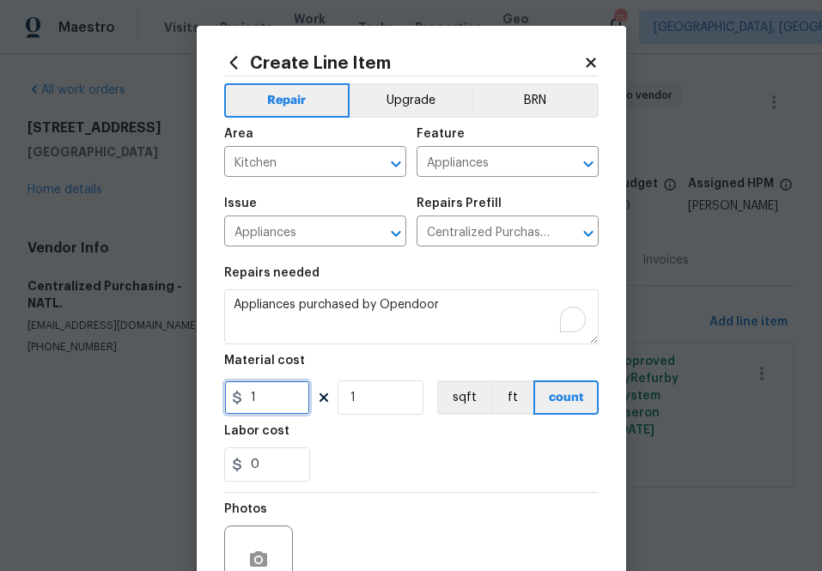
click at [268, 398] on input "1" at bounding box center [267, 397] width 86 height 34
paste input "847.14"
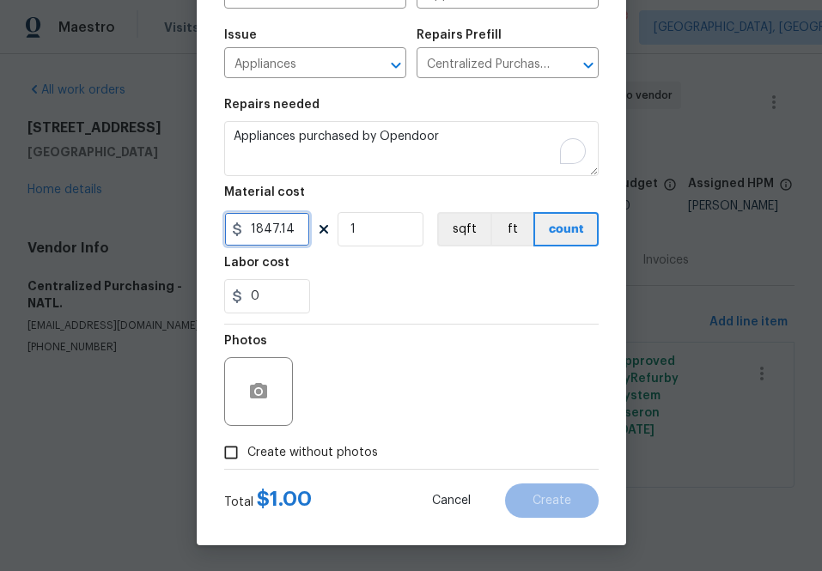
type input "1847.14"
click at [337, 454] on span "Create without photos" at bounding box center [312, 453] width 130 height 18
click at [247, 454] on input "Create without photos" at bounding box center [231, 452] width 33 height 33
checkbox input "true"
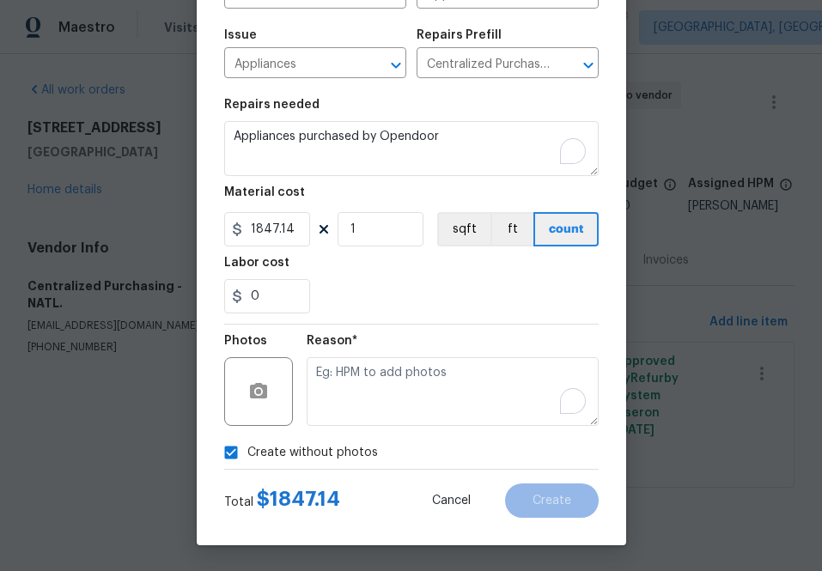
click at [417, 399] on textarea "To enrich screen reader interactions, please activate Accessibility in Grammarl…" at bounding box center [452, 391] width 292 height 69
type textarea "na"
click at [573, 481] on div "Total $ 1847.14 Cancel Create" at bounding box center [411, 494] width 374 height 48
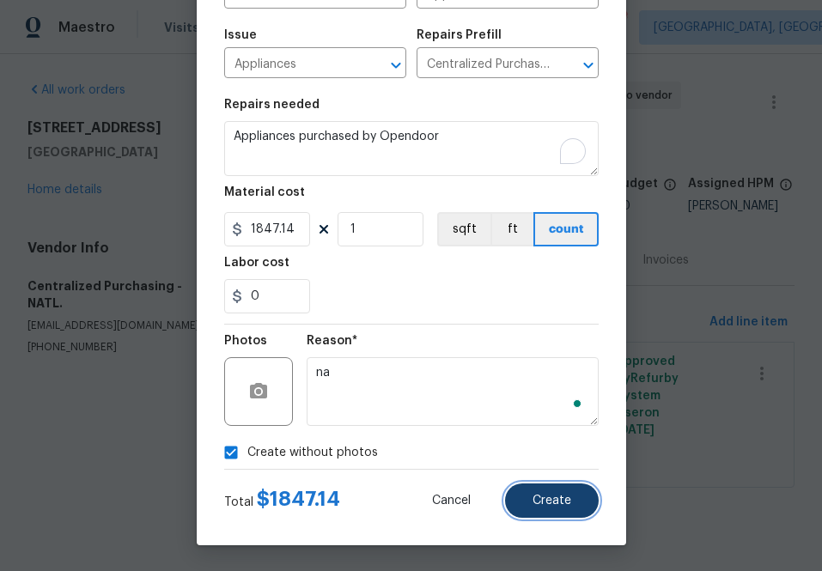
click at [572, 484] on button "Create" at bounding box center [552, 500] width 94 height 34
